Goal: Task Accomplishment & Management: Manage account settings

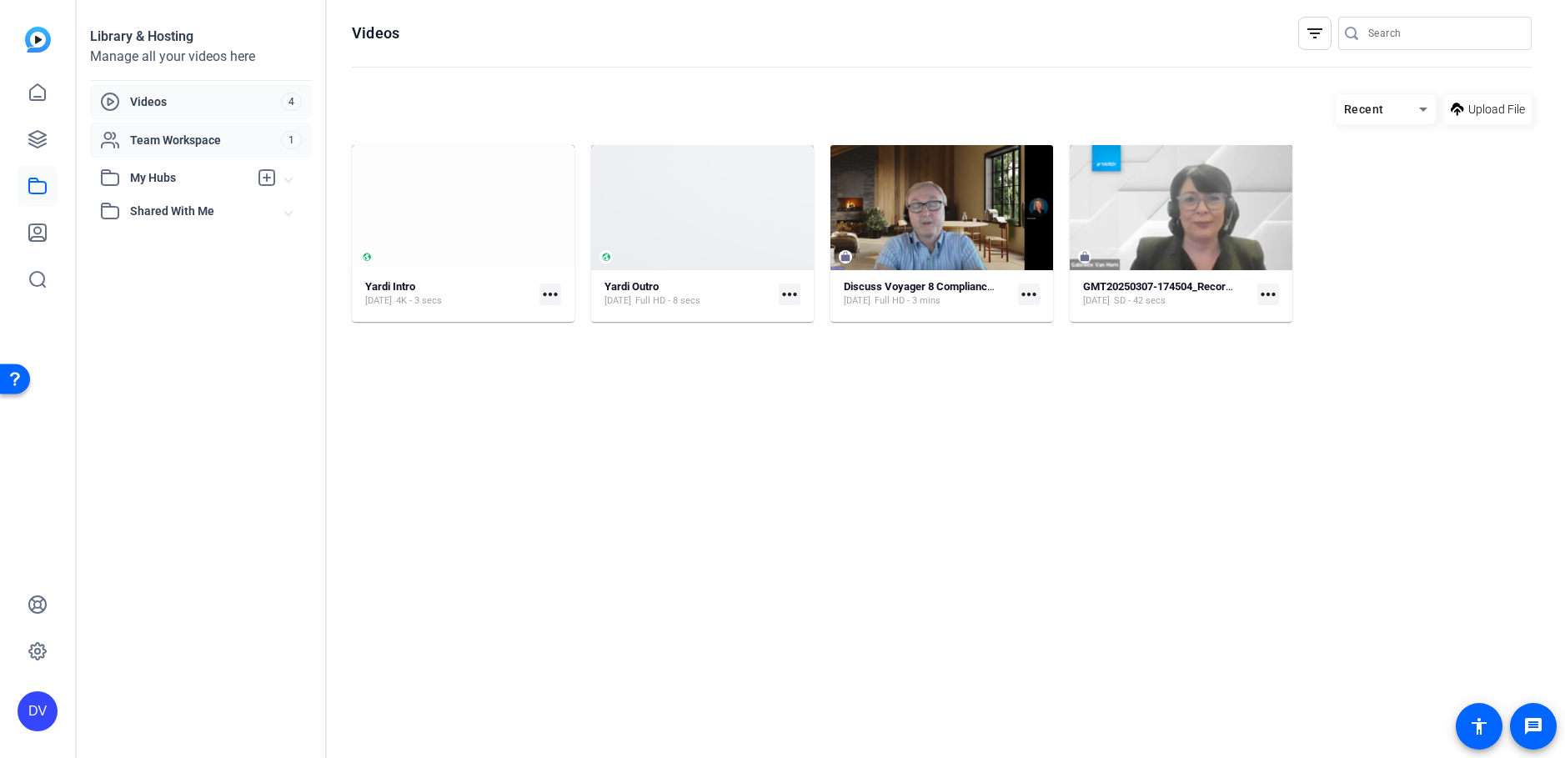
click at [212, 143] on span "Team Workspace" at bounding box center [205, 140] width 151 height 17
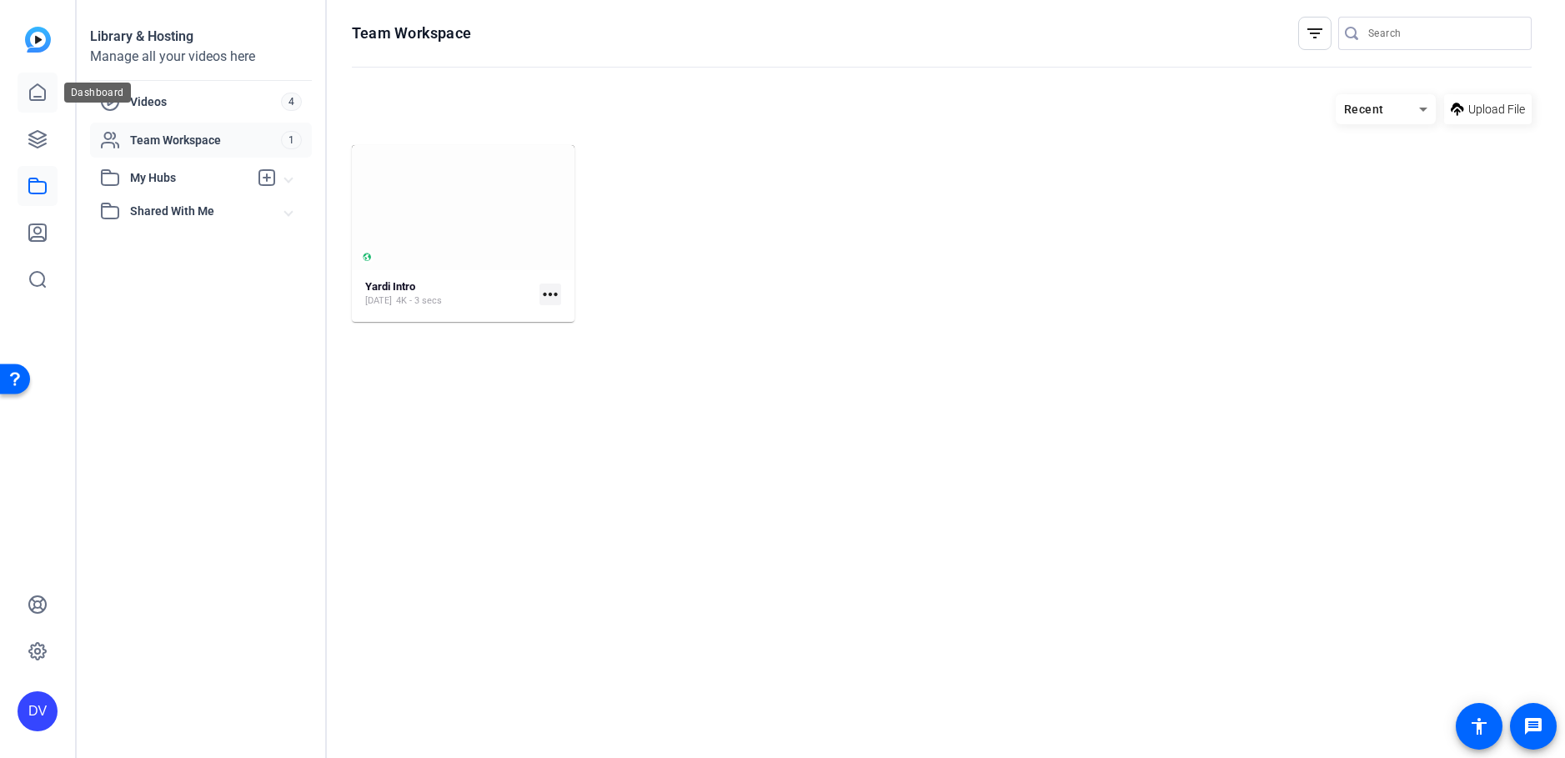
click at [38, 90] on icon at bounding box center [38, 93] width 20 height 20
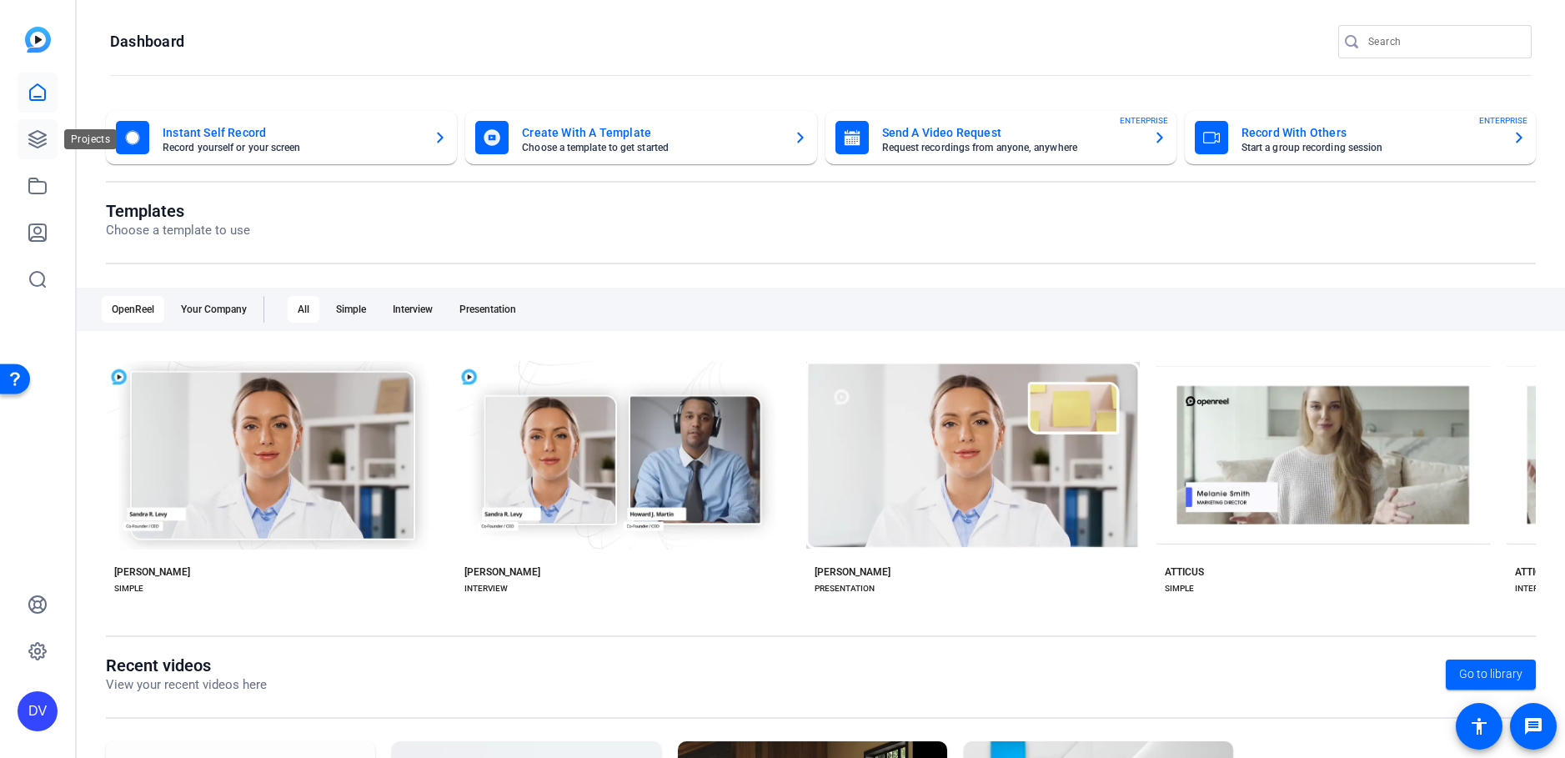
click at [33, 146] on icon at bounding box center [37, 139] width 17 height 17
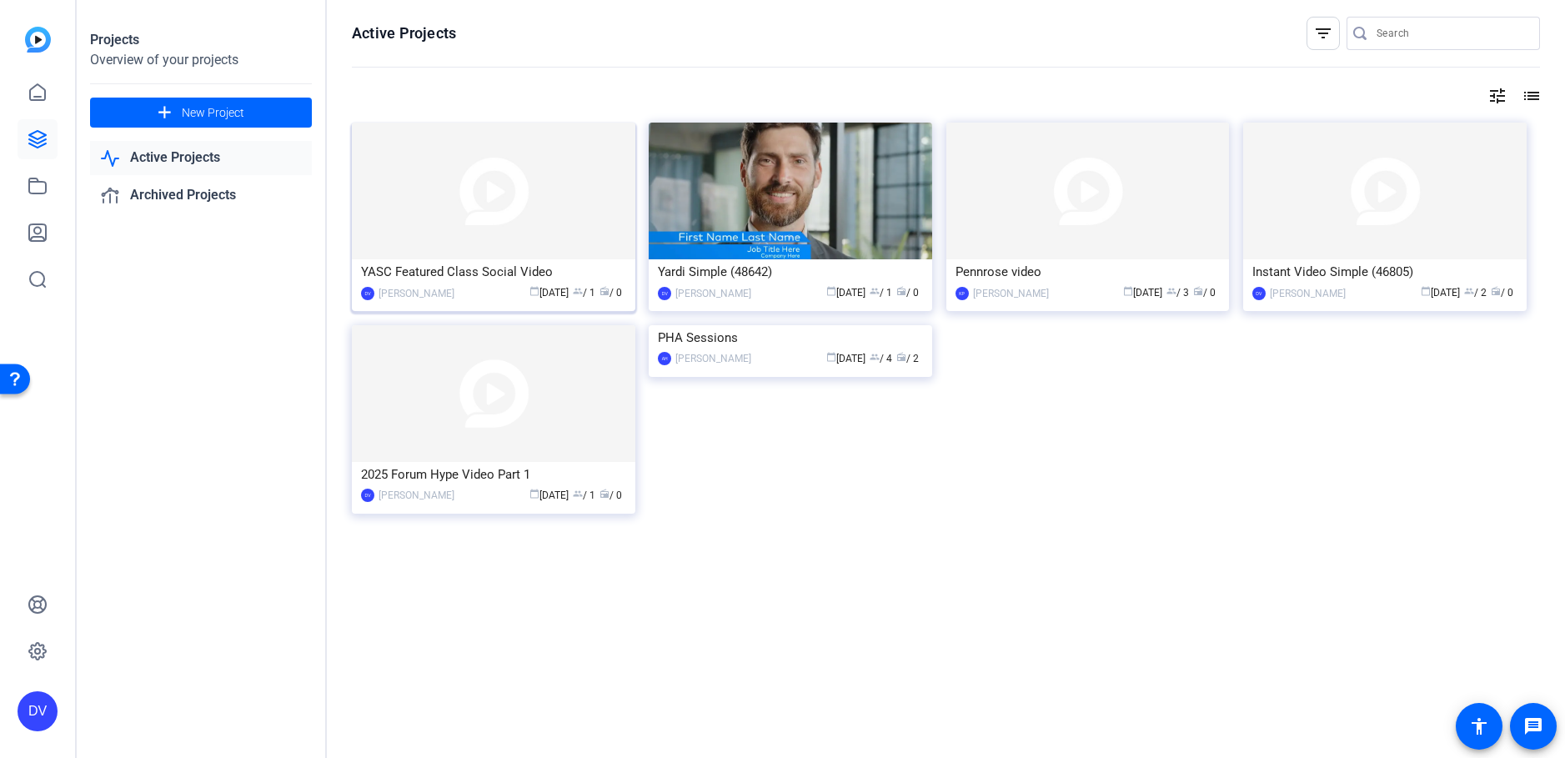
click at [472, 276] on div "YASC Featured Class Social Video" at bounding box center [493, 271] width 265 height 25
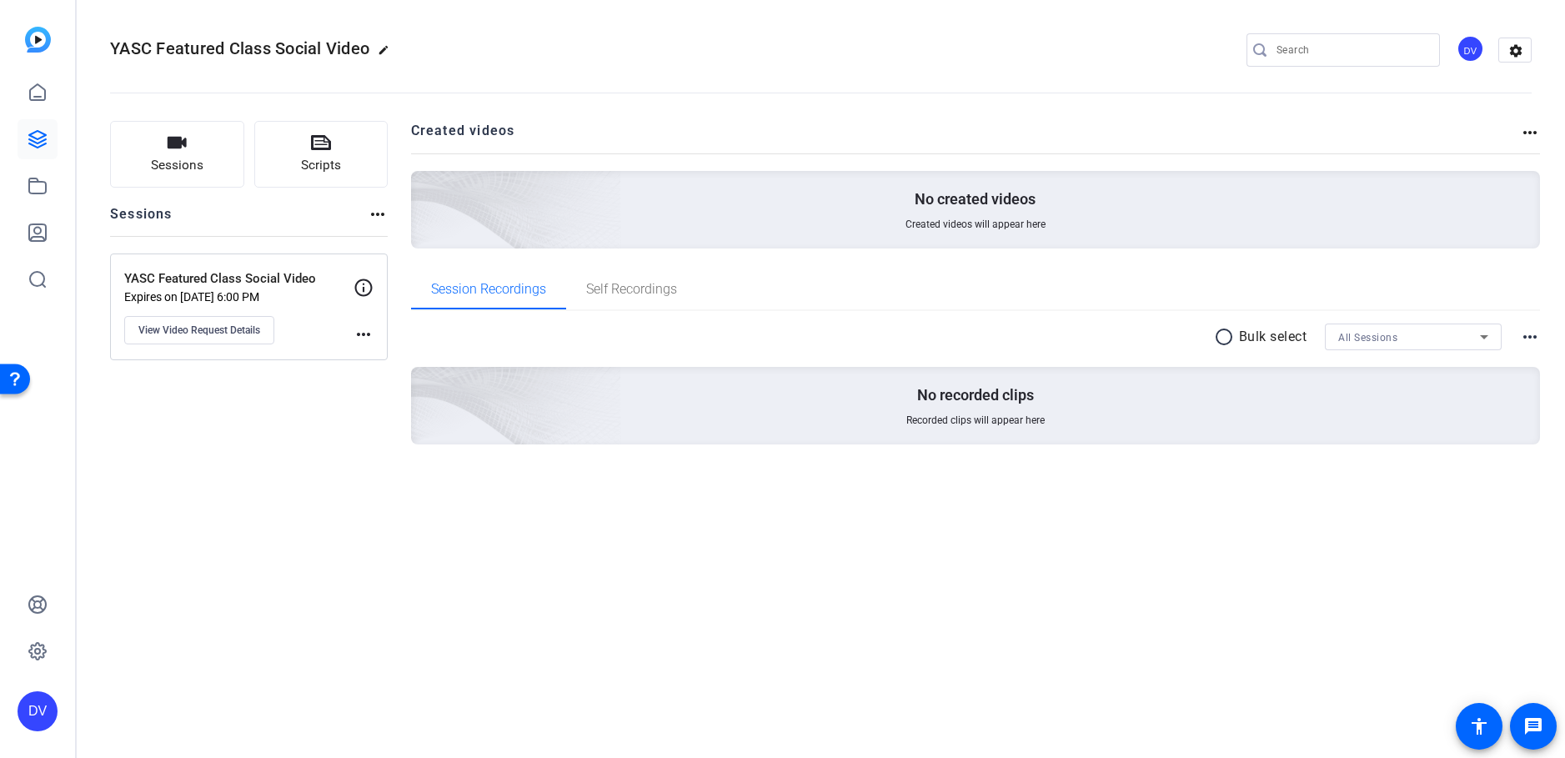
click at [785, 18] on div "YASC Featured Class Social Video edit DV settings" at bounding box center [821, 50] width 1422 height 126
click at [297, 274] on p "YASC Featured Class Social Video" at bounding box center [238, 278] width 229 height 19
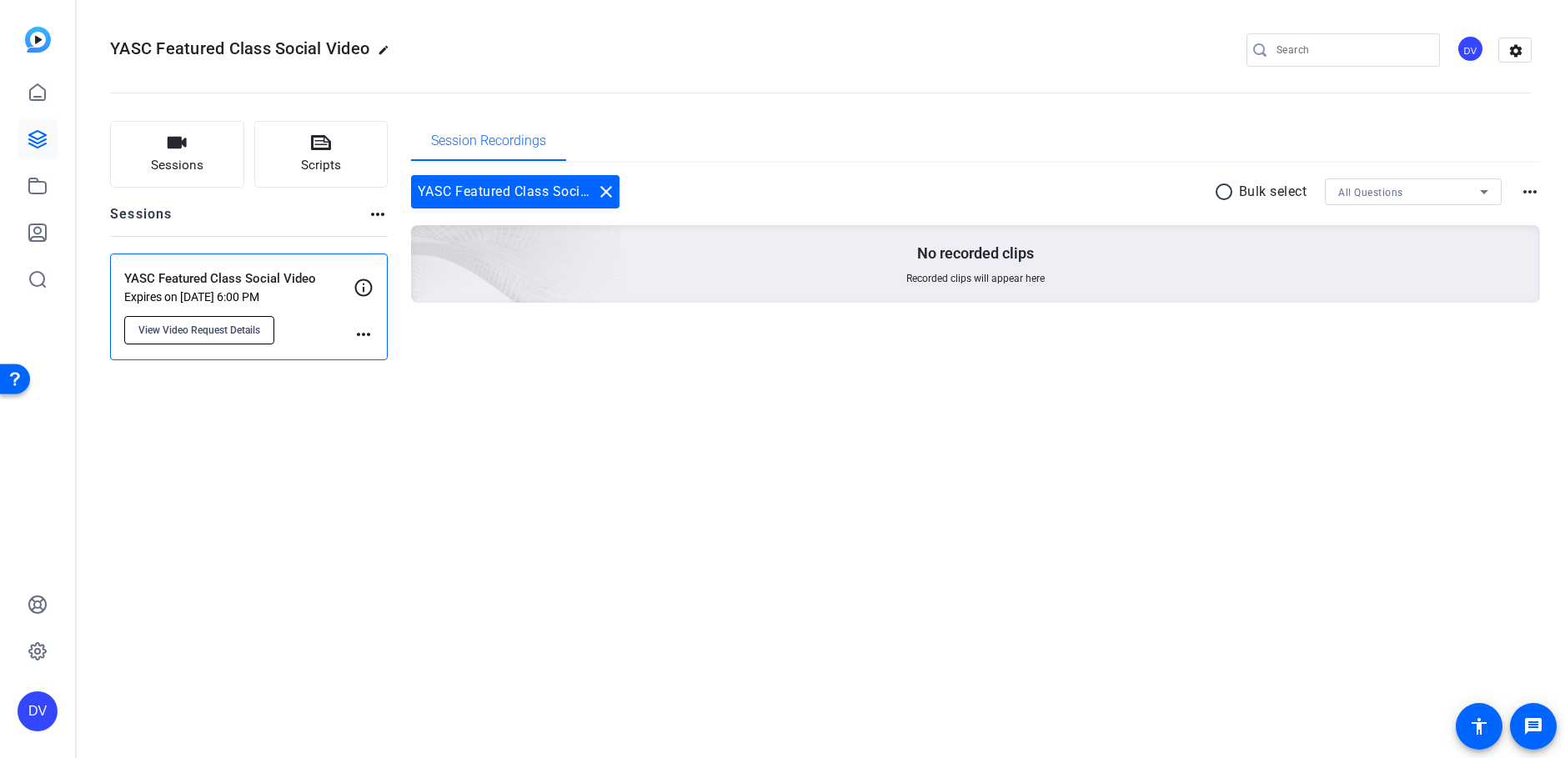
click at [237, 320] on button "View Video Request Details" at bounding box center [199, 330] width 150 height 28
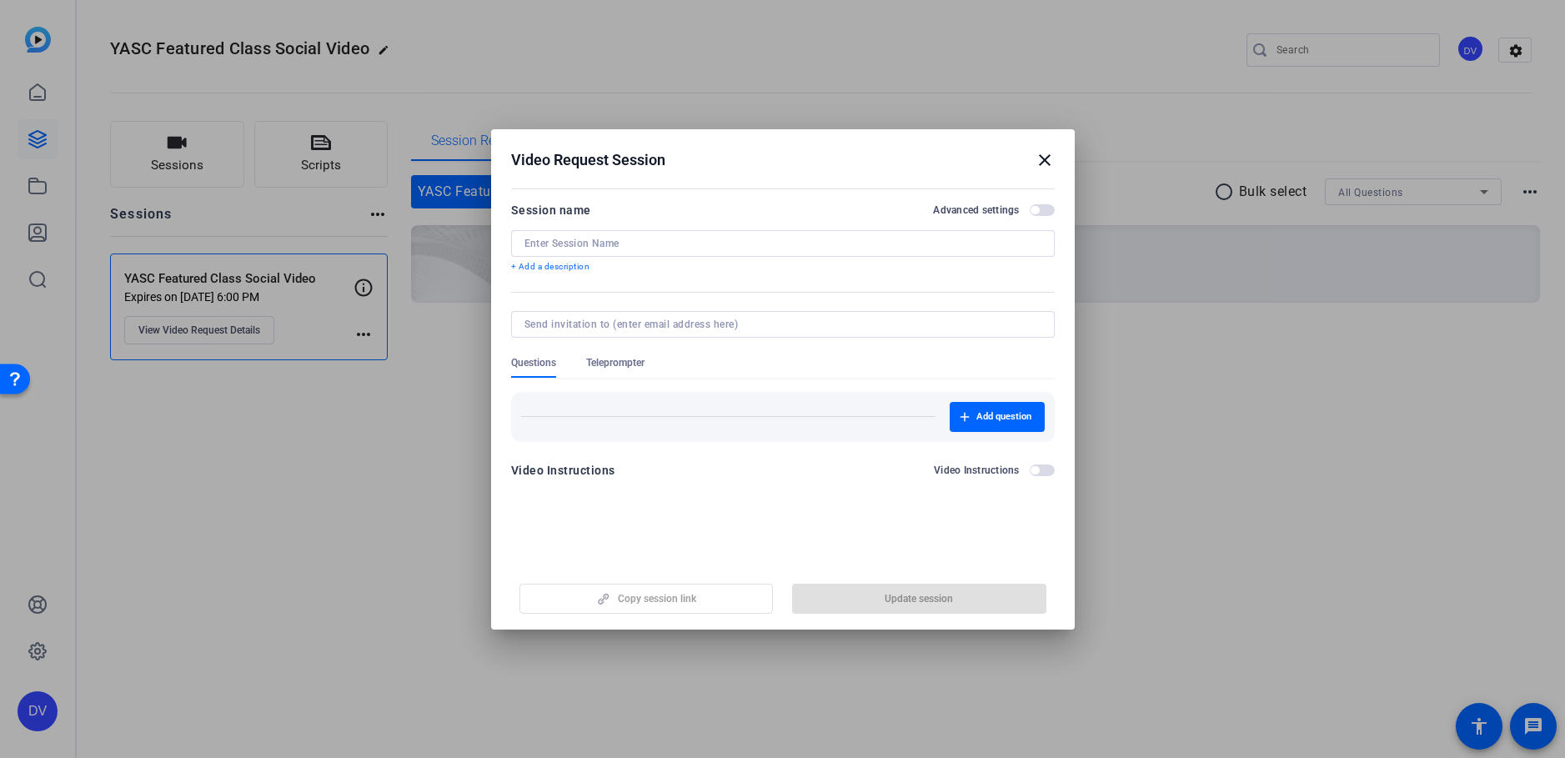
type input "YASC Featured Class Social Video"
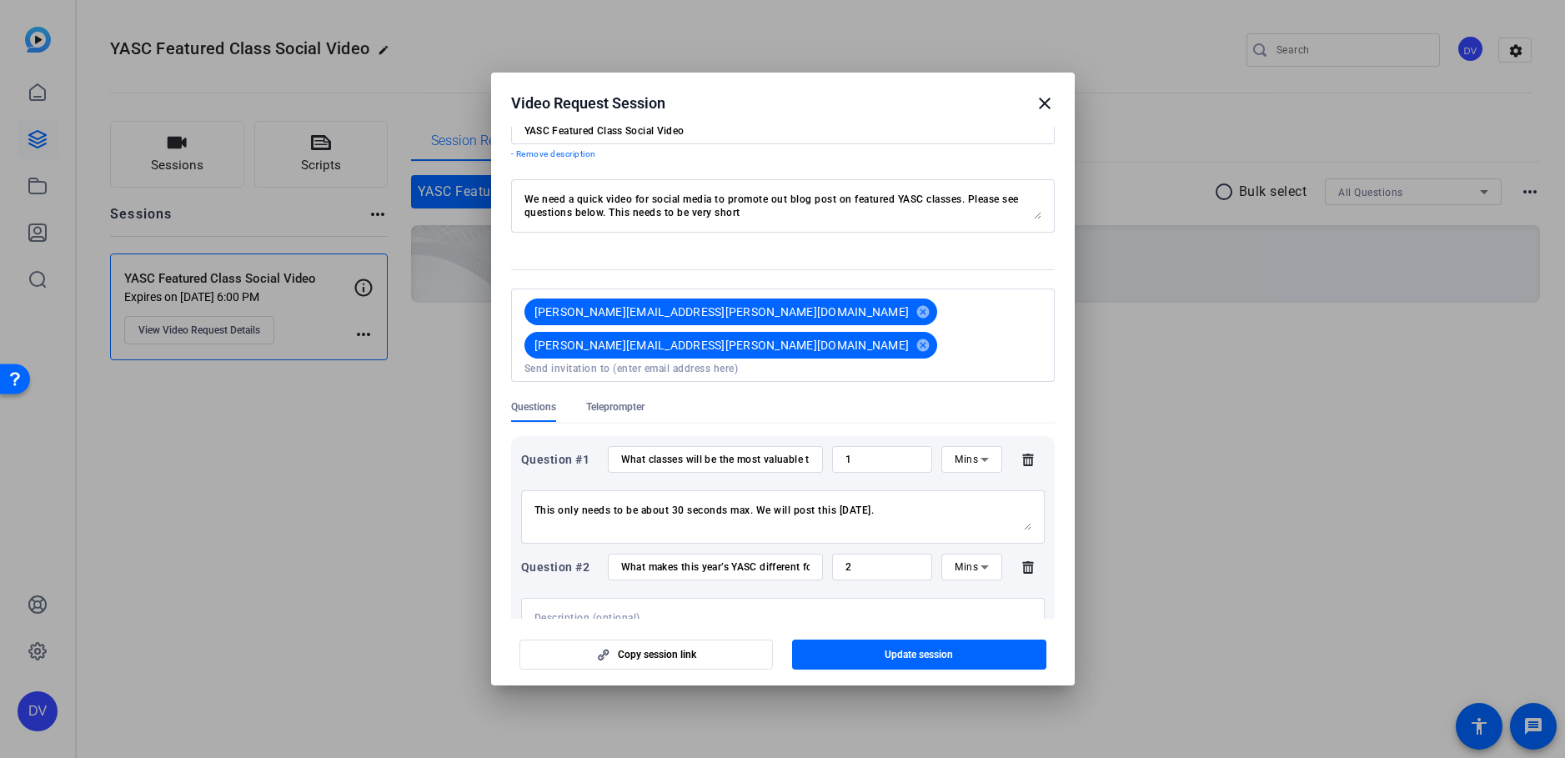
scroll to position [83, 0]
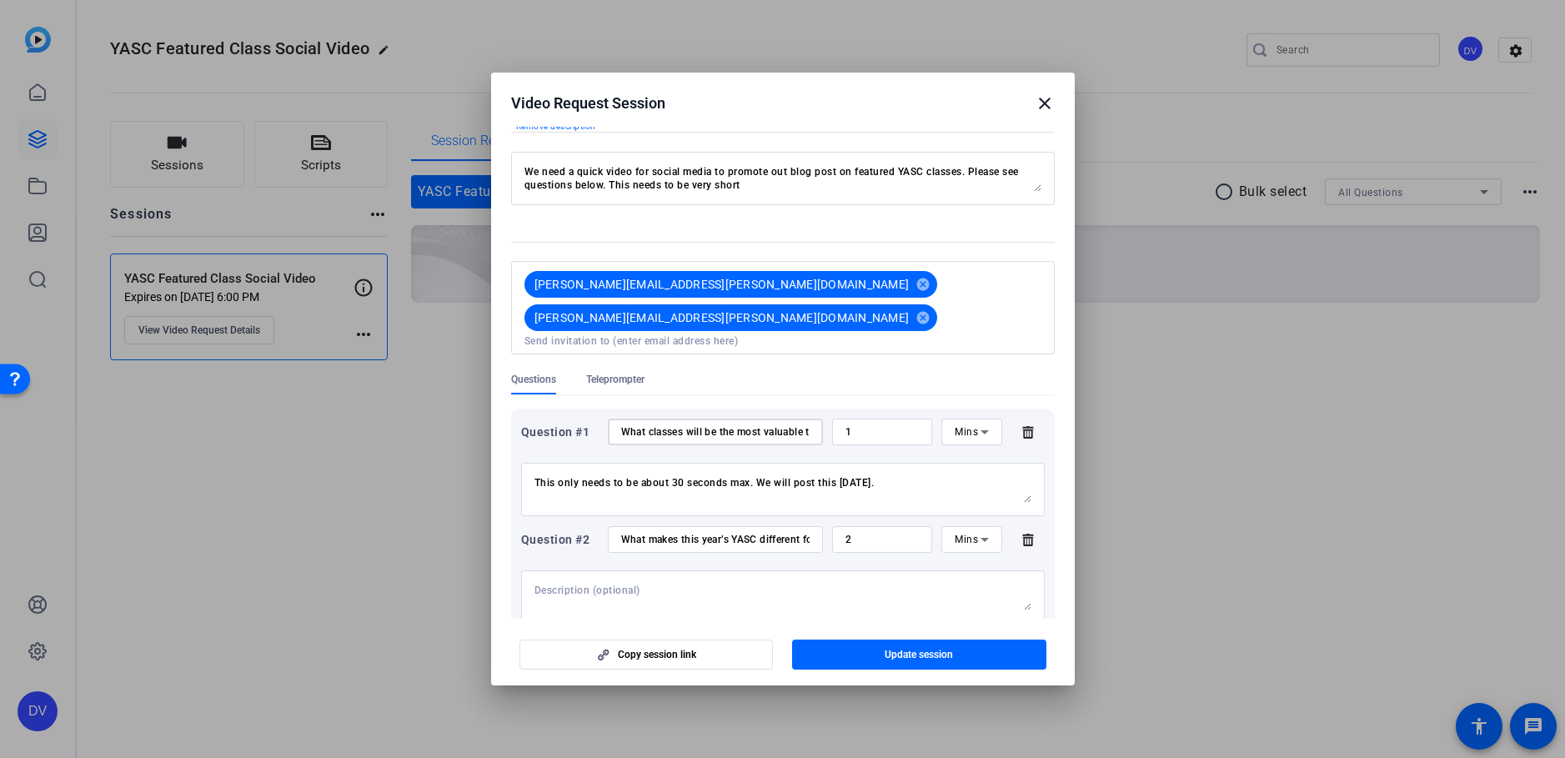
click at [740, 425] on input "What classes will be the most valuable this year?" at bounding box center [715, 431] width 188 height 13
click at [685, 425] on input "What classes will be the most valuable this year?" at bounding box center [715, 431] width 188 height 13
drag, startPoint x: 696, startPoint y: 384, endPoint x: 835, endPoint y: 391, distance: 138.6
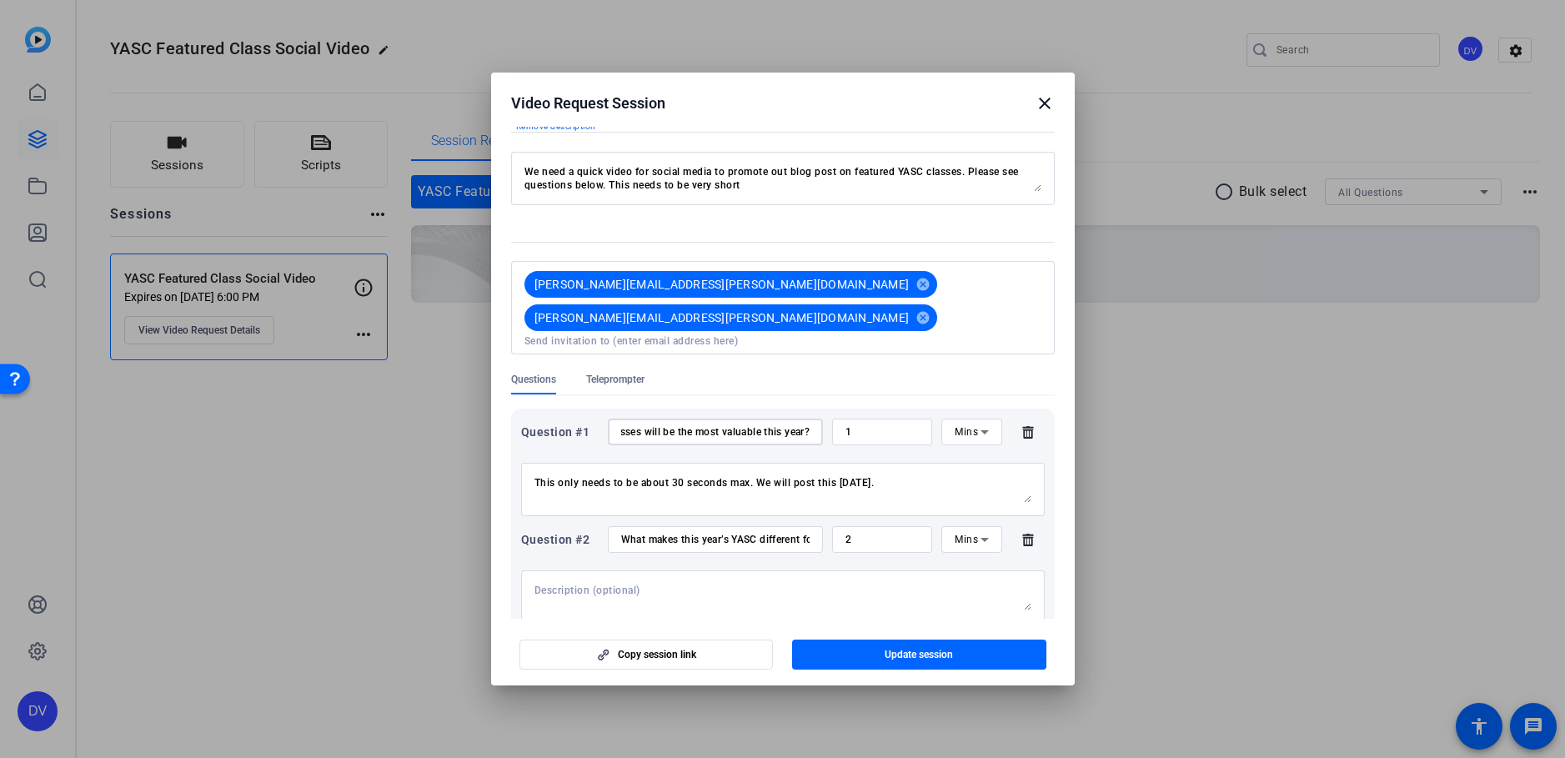
click at [835, 419] on div "Question #1 What classes will be the most valuable this year? 1 Mins" at bounding box center [783, 432] width 524 height 27
drag, startPoint x: 659, startPoint y: 496, endPoint x: 816, endPoint y: 500, distance: 157.6
click at [816, 526] on div "Question #2 What makes this year’s YASC different for our public housing client…" at bounding box center [783, 539] width 524 height 27
click at [730, 526] on div "What makes this year’s YASC different for our public housing clients?" at bounding box center [715, 539] width 188 height 27
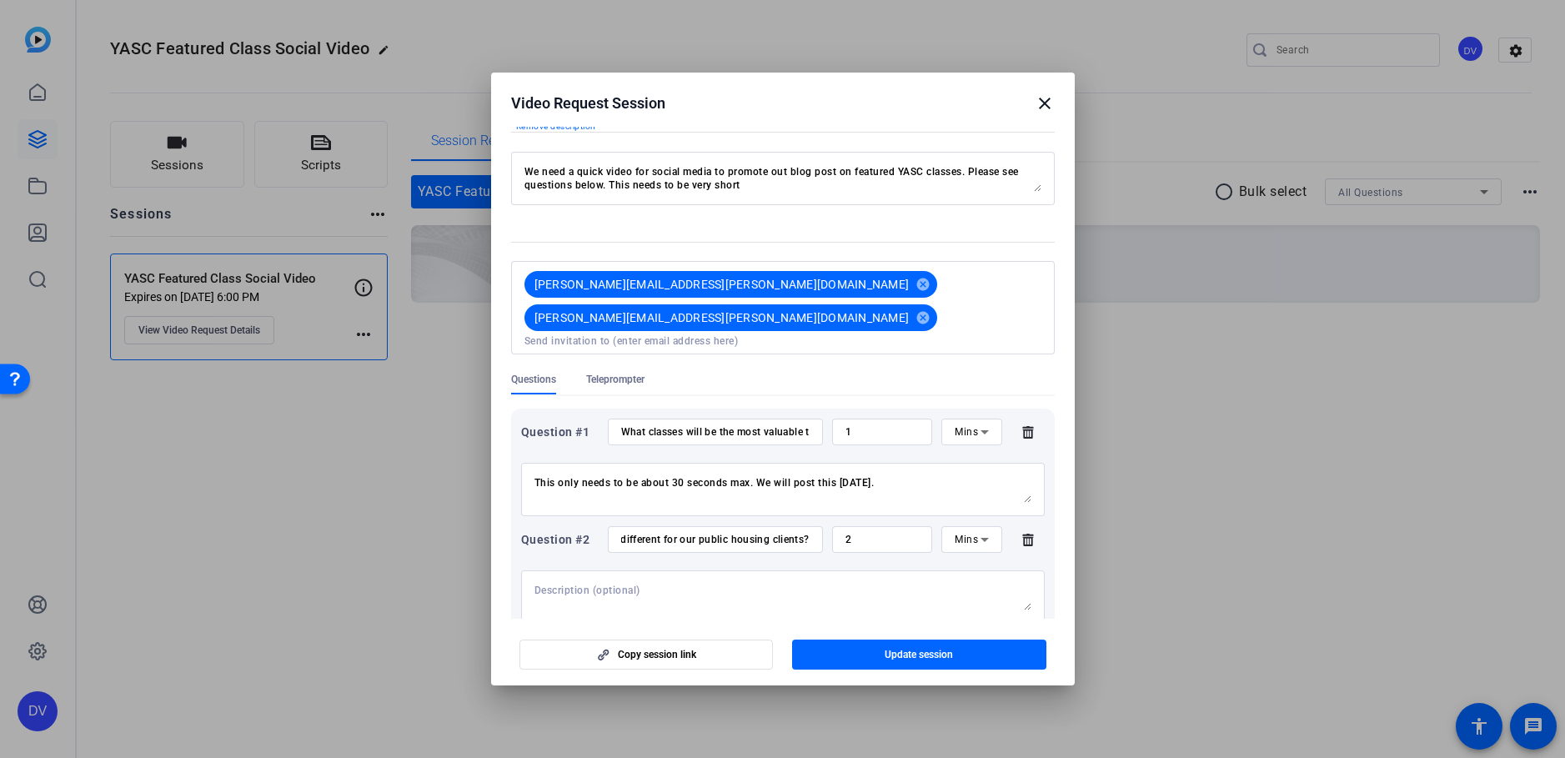
scroll to position [0, 0]
click at [725, 533] on input "What makes this year’s YASC different for our public housing clients?" at bounding box center [715, 539] width 188 height 13
drag, startPoint x: 743, startPoint y: 489, endPoint x: 819, endPoint y: 492, distance: 75.9
click at [819, 526] on div "Question #2 What makes this year’s YASC different for our public housing client…" at bounding box center [783, 539] width 524 height 27
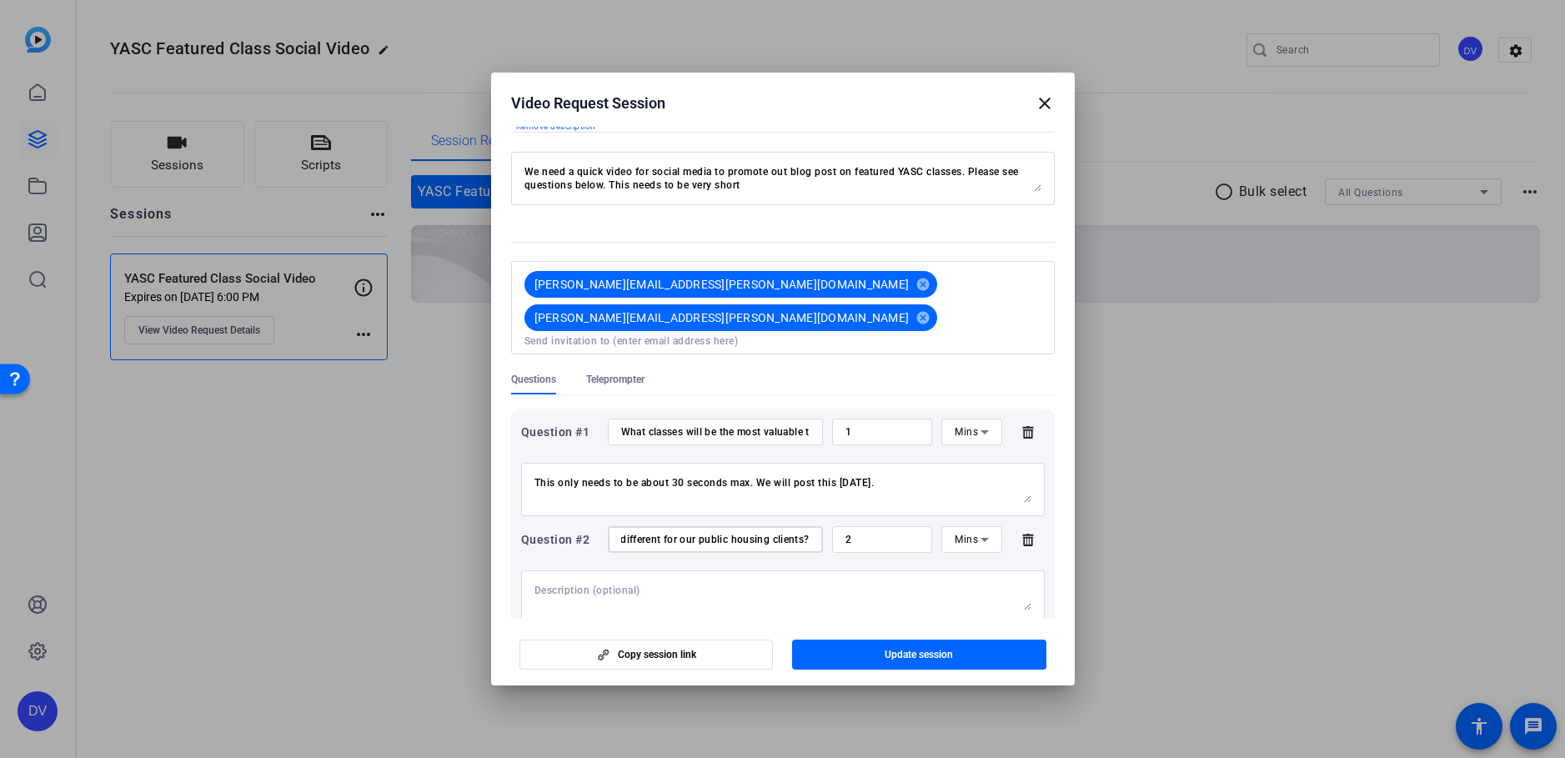
click at [748, 533] on input "What makes this year’s YASC different for our public housing clients?" at bounding box center [715, 539] width 188 height 13
drag, startPoint x: 756, startPoint y: 492, endPoint x: 690, endPoint y: 495, distance: 65.9
click at [690, 533] on input "What makes this year’s YASC different for our public housing clients?" at bounding box center [715, 539] width 188 height 13
type input "What makes this year’s YASC different for our clients?"
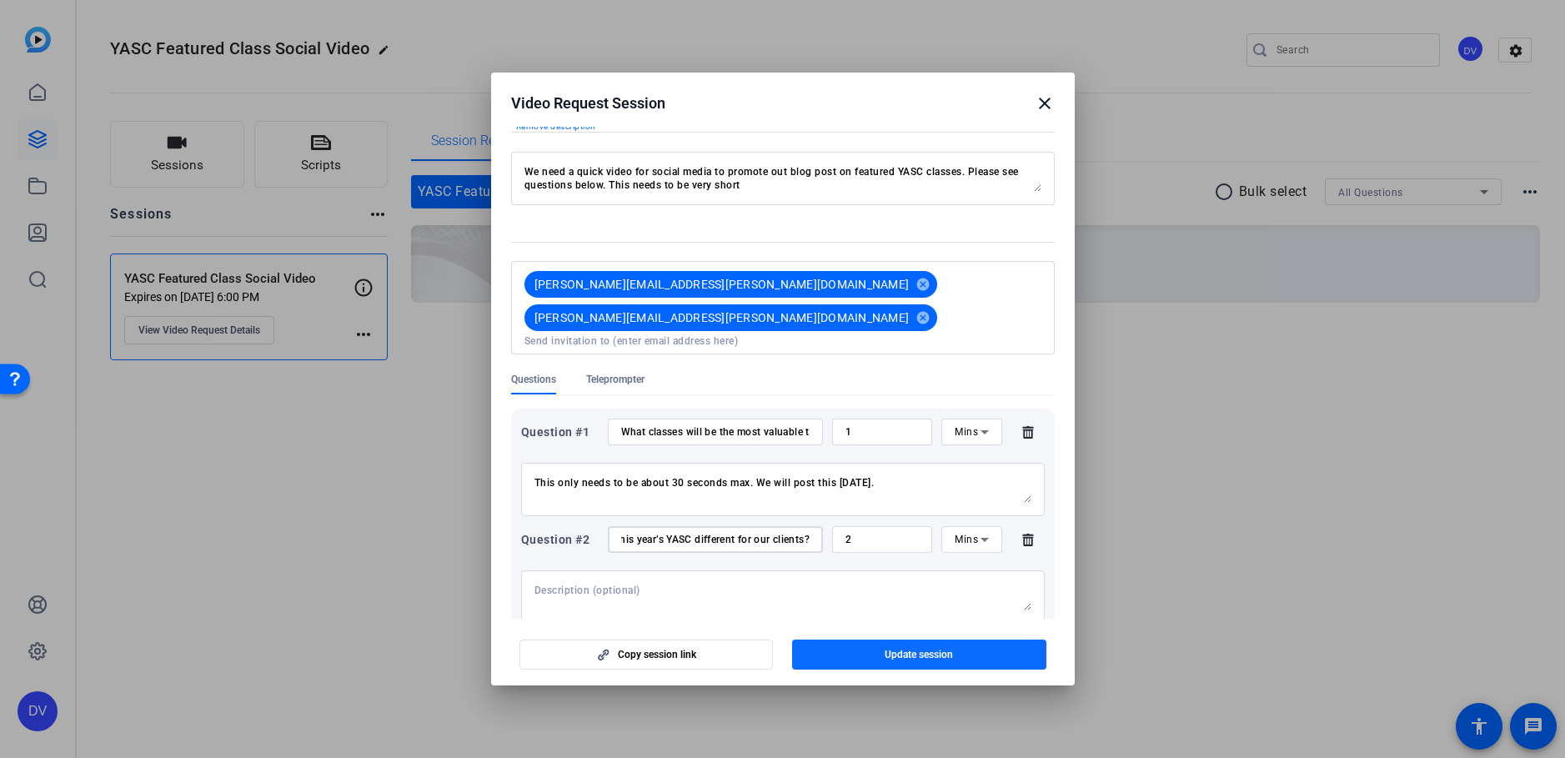
click at [878, 653] on span "button" at bounding box center [919, 655] width 254 height 40
click at [1042, 101] on mat-icon "close" at bounding box center [1045, 103] width 20 height 20
